Goal: Use online tool/utility: Utilize a website feature to perform a specific function

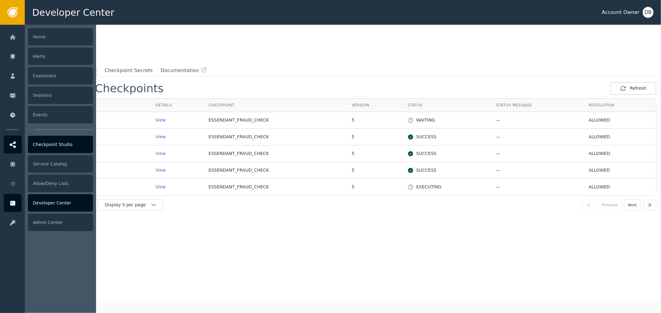
click at [61, 149] on div "Checkpoint Studio" at bounding box center [60, 144] width 65 height 17
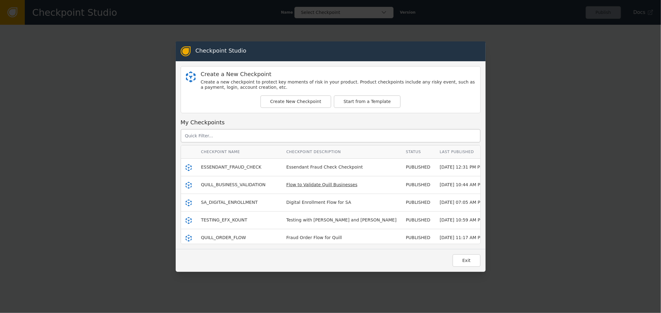
click at [300, 183] on span "Flow to Validate Quill Businesses" at bounding box center [321, 184] width 71 height 5
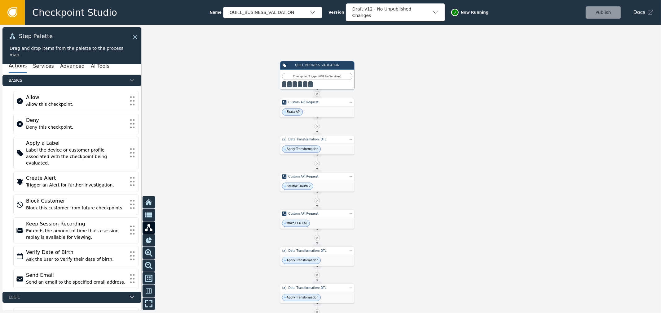
drag, startPoint x: 261, startPoint y: 190, endPoint x: 260, endPoint y: 174, distance: 16.4
click at [260, 175] on div at bounding box center [330, 169] width 661 height 289
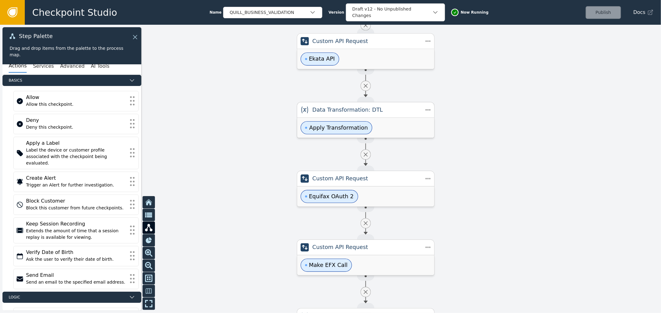
click at [315, 132] on span "Apply Transformation" at bounding box center [338, 128] width 59 height 8
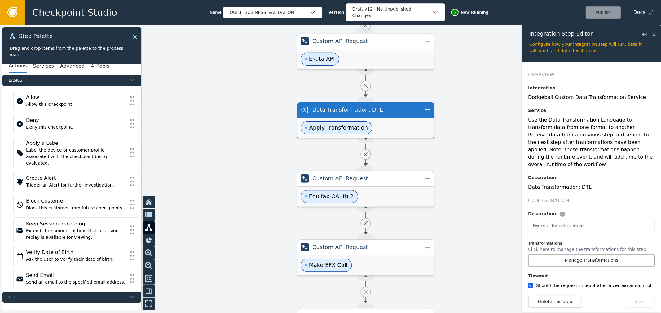
click at [587, 256] on button "Manage Transformations" at bounding box center [591, 260] width 127 height 13
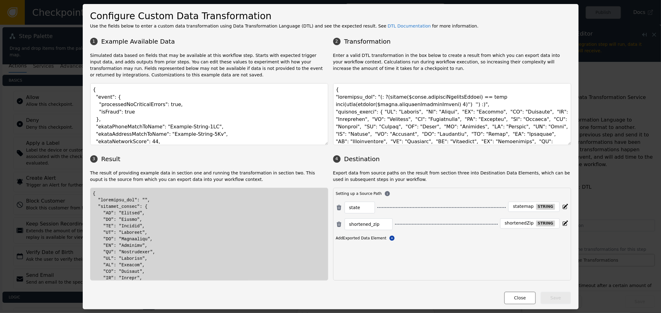
click at [518, 299] on button "Close" at bounding box center [520, 298] width 32 height 13
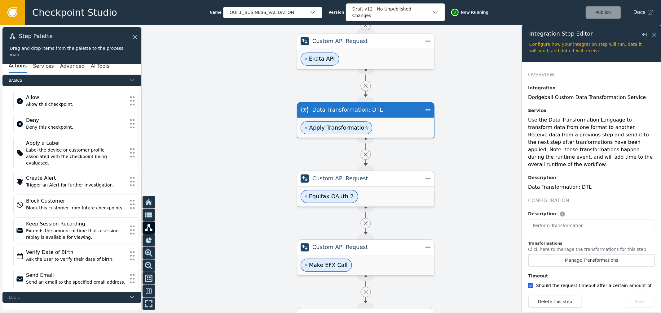
click at [412, 196] on div "Equifax OAuth 2" at bounding box center [365, 197] width 137 height 20
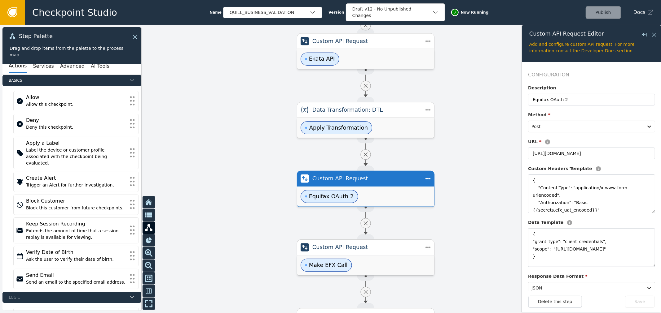
click at [413, 266] on div "Make EFX Call" at bounding box center [365, 266] width 137 height 20
type textarea "{"Content-Type": "application/json", "Authorization": "Bearer {{efx_access_toke…"
type textarea "{ "businessSubject": { "name": { "businessName":"{{event.businessName}}" }, "ad…"
type input "Make EFX Call"
type input "[URL][DOMAIN_NAME]"
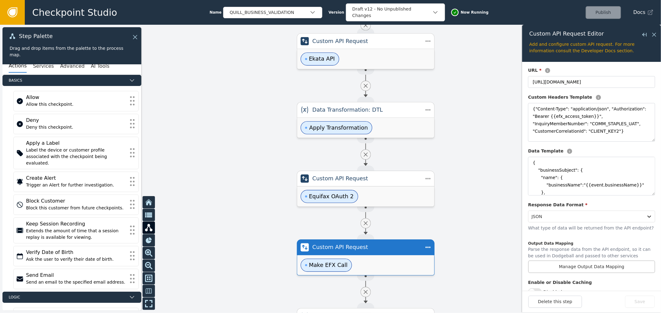
scroll to position [103, 0]
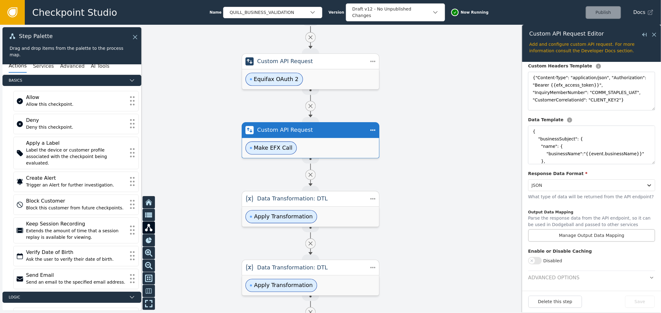
drag, startPoint x: 454, startPoint y: 249, endPoint x: 378, endPoint y: 85, distance: 179.7
click at [378, 85] on div at bounding box center [330, 169] width 661 height 289
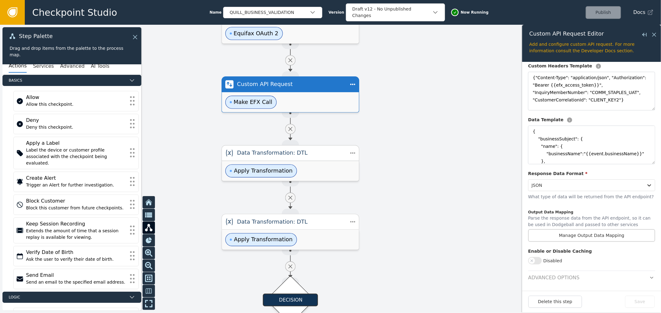
click at [299, 157] on div "Data Transformation: DTL" at bounding box center [290, 153] width 107 height 8
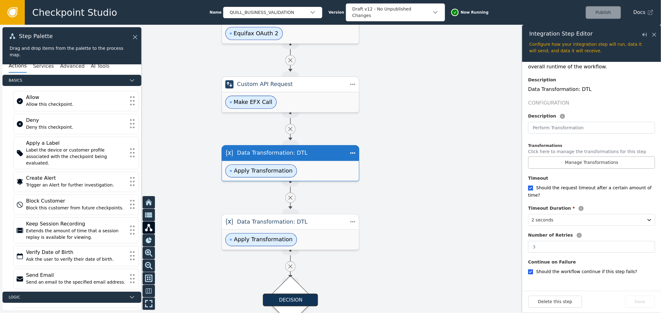
scroll to position [82, 0]
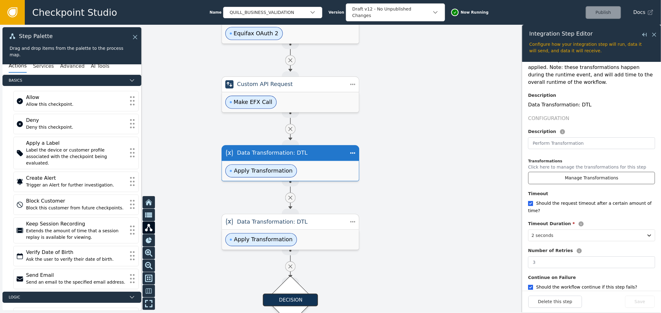
click at [609, 172] on button "Manage Transformations" at bounding box center [591, 178] width 127 height 13
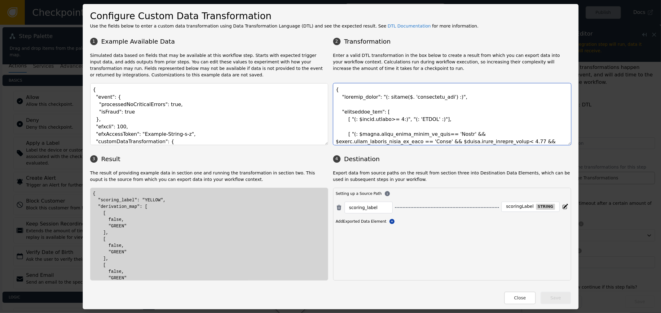
drag, startPoint x: 338, startPoint y: 113, endPoint x: 457, endPoint y: 126, distance: 119.6
click at [457, 126] on textarea at bounding box center [452, 114] width 238 height 62
click at [471, 173] on p "Export data from source paths on the result from section three into Destination…" at bounding box center [452, 176] width 238 height 13
drag, startPoint x: 378, startPoint y: 98, endPoint x: 438, endPoint y: 98, distance: 60.1
click at [438, 98] on textarea at bounding box center [452, 114] width 238 height 62
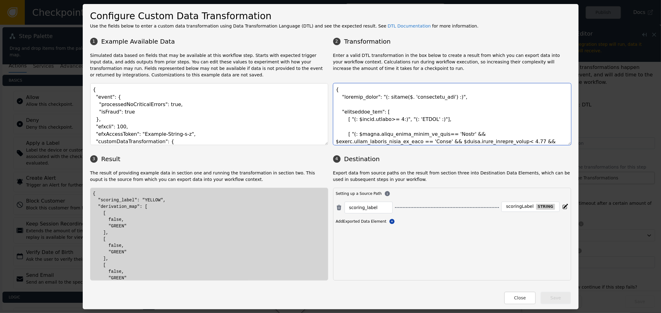
click at [401, 100] on textarea at bounding box center [452, 114] width 238 height 62
drag, startPoint x: 378, startPoint y: 98, endPoint x: 437, endPoint y: 97, distance: 58.5
click at [437, 97] on textarea at bounding box center [452, 114] width 238 height 62
click at [439, 105] on textarea at bounding box center [452, 114] width 238 height 62
drag, startPoint x: 374, startPoint y: 98, endPoint x: 440, endPoint y: 99, distance: 66.0
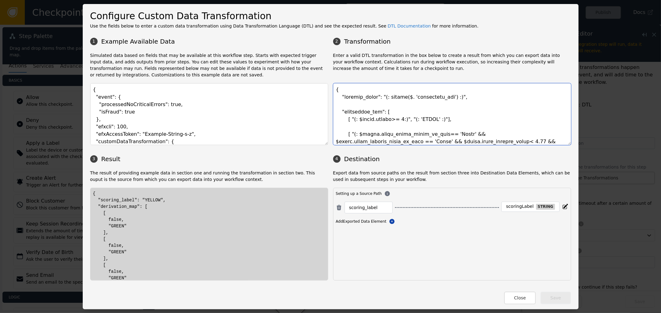
click at [440, 99] on textarea at bounding box center [452, 114] width 238 height 62
drag, startPoint x: 377, startPoint y: 110, endPoint x: 439, endPoint y: 119, distance: 62.2
click at [439, 119] on textarea at bounding box center [452, 114] width 238 height 62
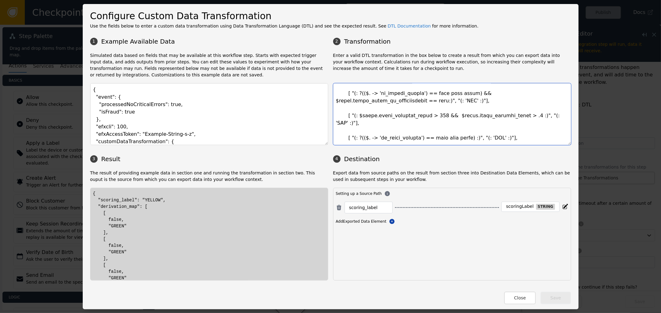
scroll to position [187, 0]
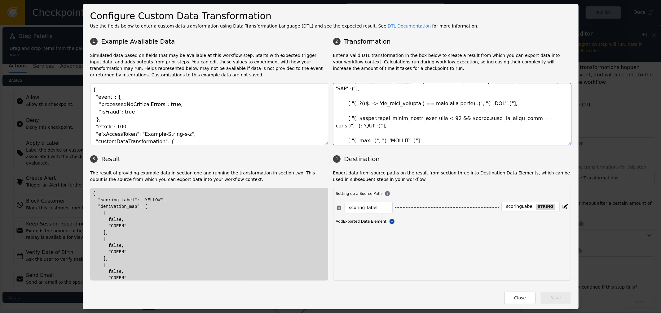
drag, startPoint x: 404, startPoint y: 110, endPoint x: 342, endPoint y: 108, distance: 62.0
click at [342, 108] on textarea at bounding box center [452, 114] width 238 height 62
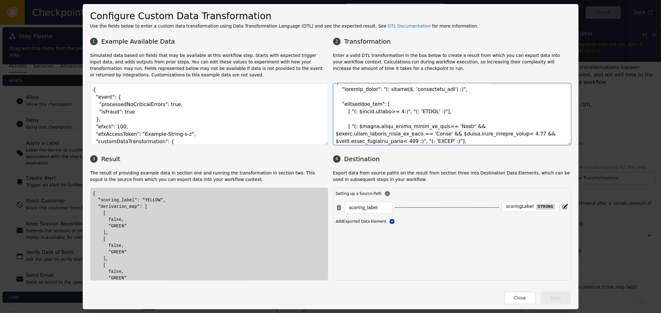
scroll to position [0, 0]
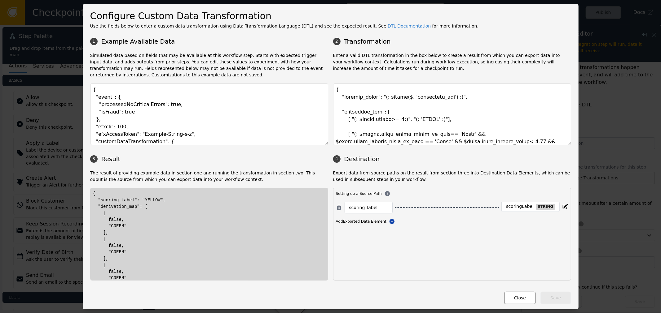
click at [515, 295] on button "Close" at bounding box center [520, 298] width 32 height 13
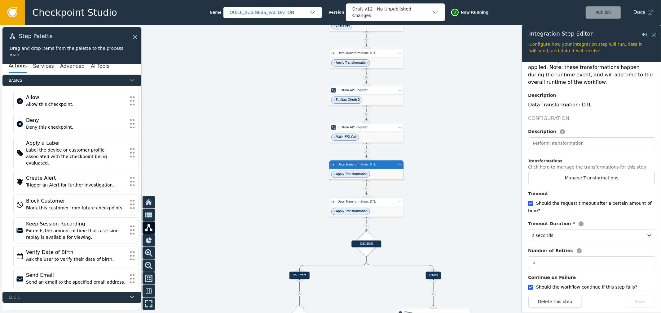
click at [256, 12] on div "QUILL_BUSINESS_VALIDATION" at bounding box center [270, 12] width 80 height 7
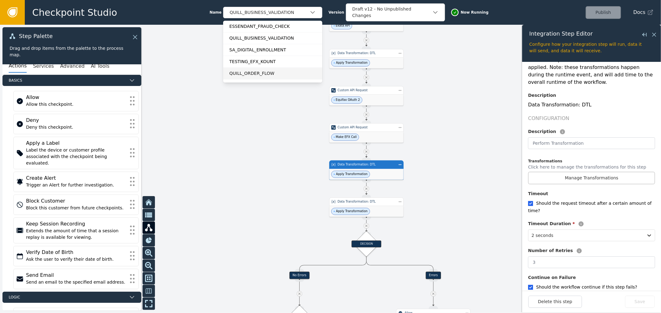
scroll to position [34, 0]
click at [266, 42] on div "QUILL_ORDER_FLOW" at bounding box center [272, 39] width 87 height 7
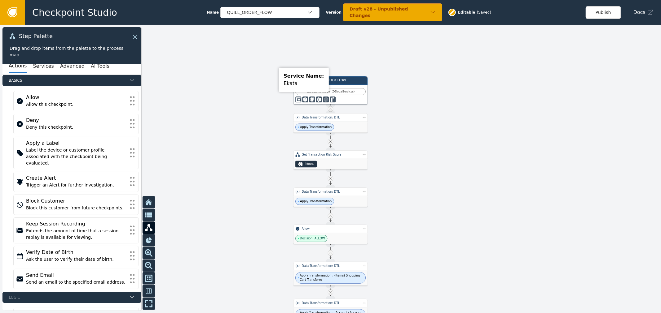
drag, startPoint x: 248, startPoint y: 131, endPoint x: 252, endPoint y: 138, distance: 7.8
click at [252, 138] on div at bounding box center [330, 169] width 661 height 289
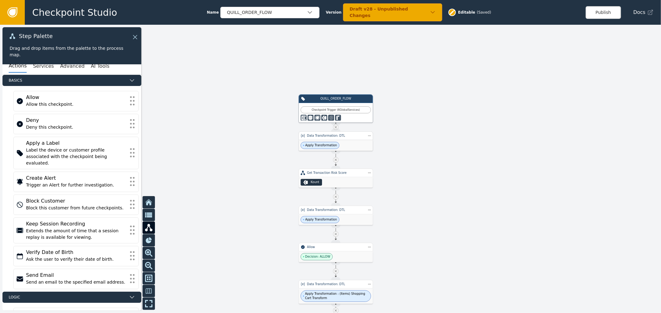
click at [312, 137] on div "Data Transformation: DTL" at bounding box center [336, 136] width 58 height 4
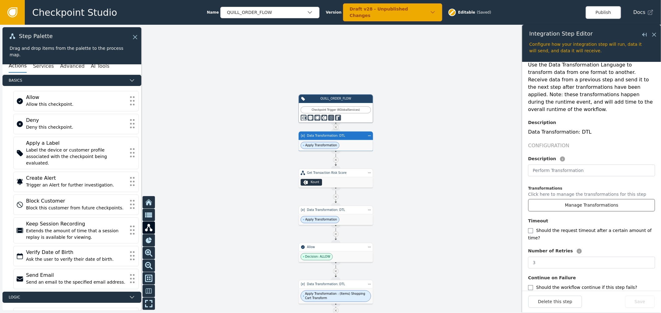
scroll to position [56, 0]
click at [594, 199] on button "Manage Transformations" at bounding box center [591, 205] width 127 height 13
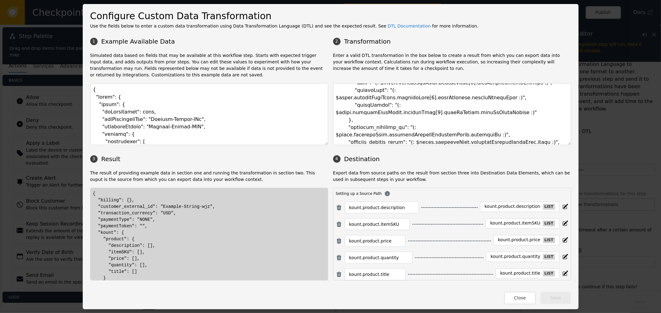
scroll to position [367, 0]
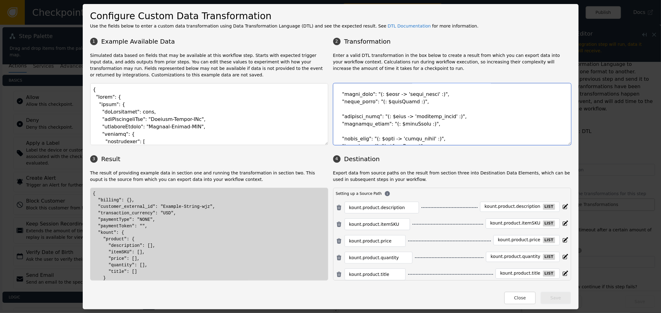
click at [383, 117] on textarea at bounding box center [452, 114] width 238 height 62
click at [406, 110] on textarea at bounding box center [452, 114] width 238 height 62
